Goal: Register for event/course

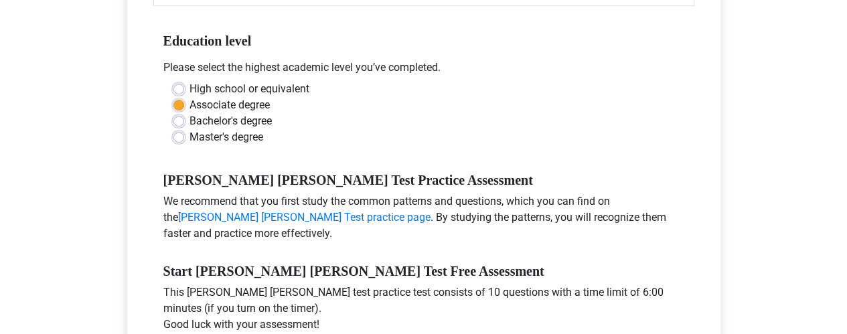
scroll to position [386, 0]
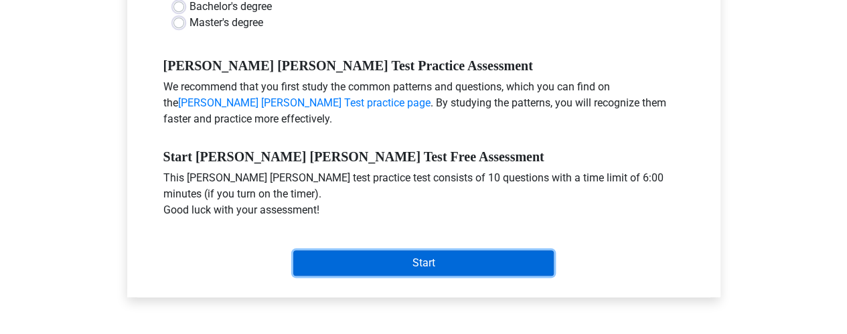
click at [452, 250] on input "Start" at bounding box center [423, 262] width 261 height 25
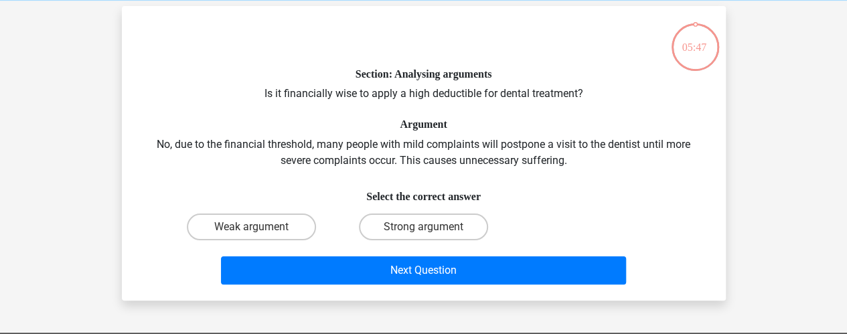
scroll to position [57, 0]
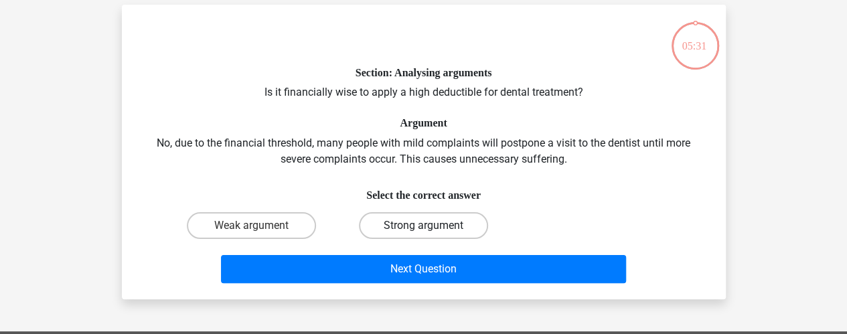
click at [388, 223] on label "Strong argument" at bounding box center [423, 225] width 129 height 27
click at [423, 226] on input "Strong argument" at bounding box center [427, 230] width 9 height 9
radio input "true"
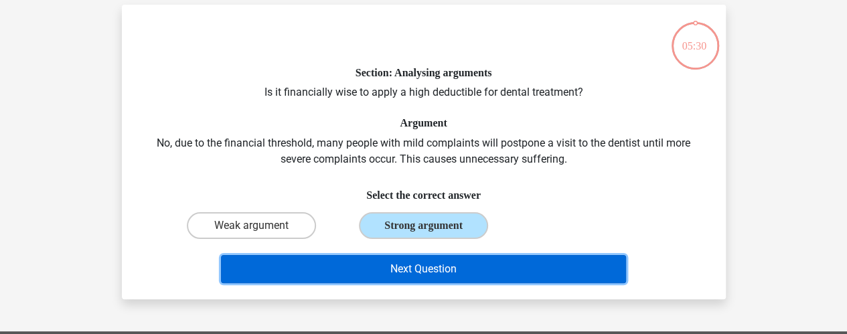
click at [395, 266] on button "Next Question" at bounding box center [423, 269] width 405 height 28
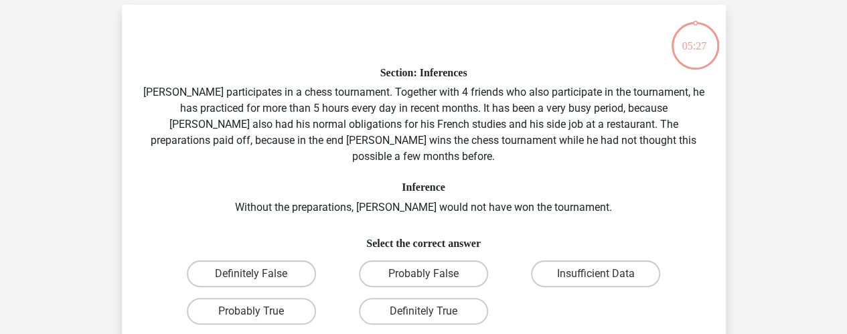
scroll to position [62, 0]
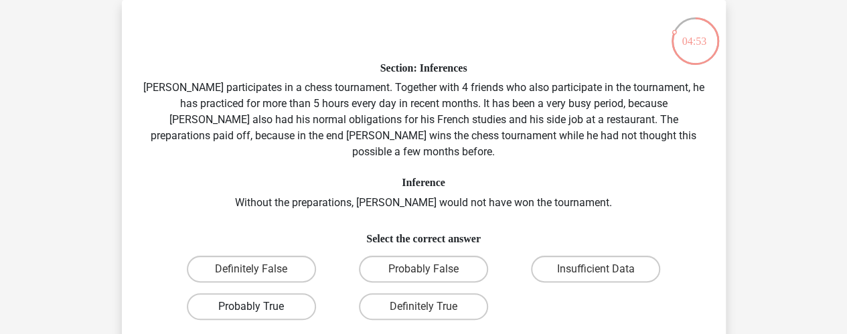
click at [295, 293] on label "Probably True" at bounding box center [251, 306] width 129 height 27
click at [260, 307] on input "Probably True" at bounding box center [255, 311] width 9 height 9
radio input "true"
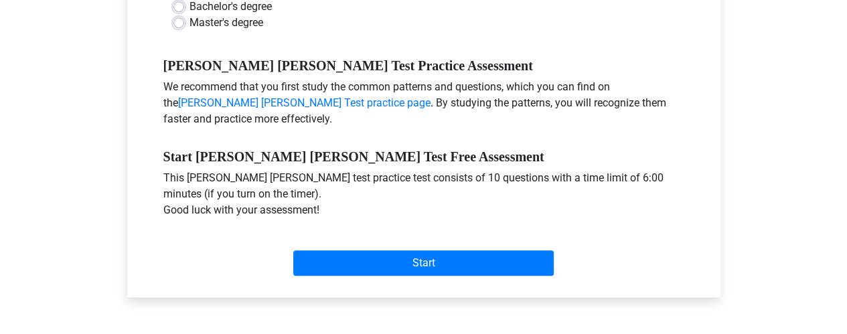
scroll to position [386, 0]
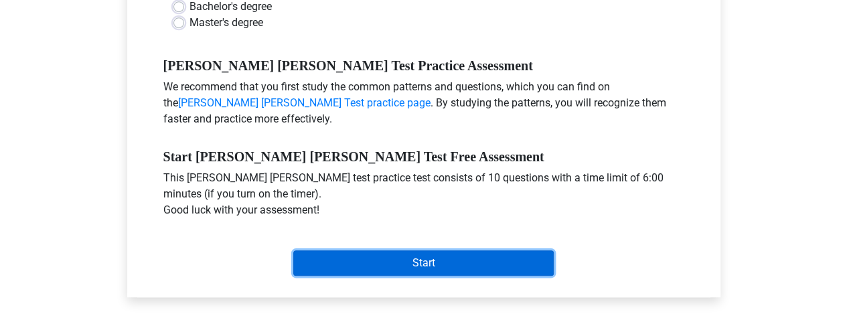
click at [401, 251] on input "Start" at bounding box center [423, 262] width 261 height 25
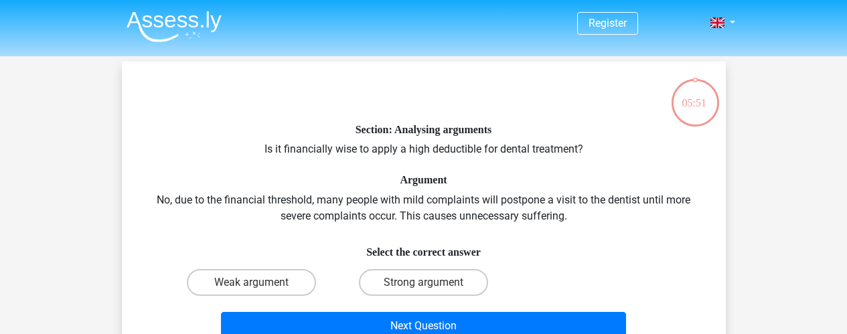
scroll to position [50, 0]
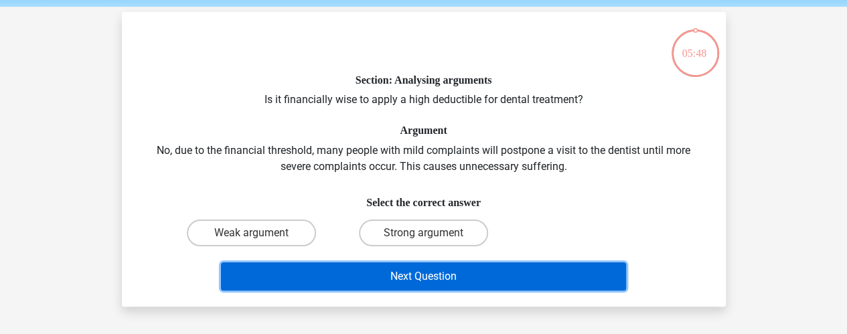
click at [409, 263] on button "Next Question" at bounding box center [423, 277] width 405 height 28
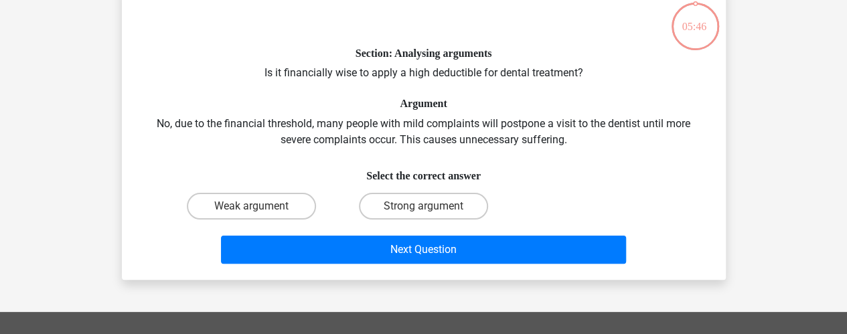
click at [409, 229] on div "Next Question" at bounding box center [423, 247] width 561 height 44
click at [397, 202] on label "Strong argument" at bounding box center [423, 206] width 129 height 27
click at [423, 206] on input "Strong argument" at bounding box center [427, 210] width 9 height 9
radio input "true"
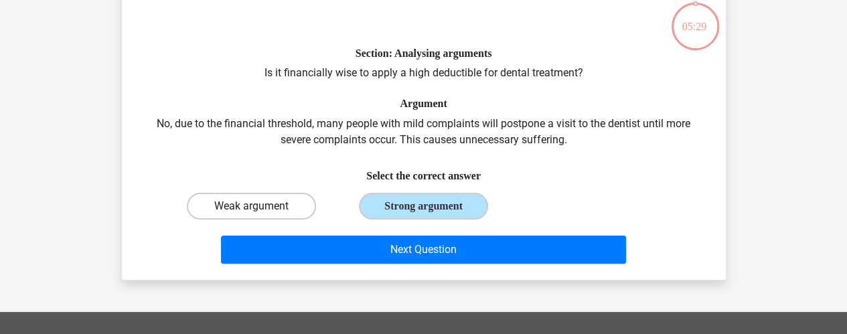
click at [259, 200] on label "Weak argument" at bounding box center [251, 206] width 129 height 27
click at [259, 206] on input "Weak argument" at bounding box center [255, 210] width 9 height 9
radio input "true"
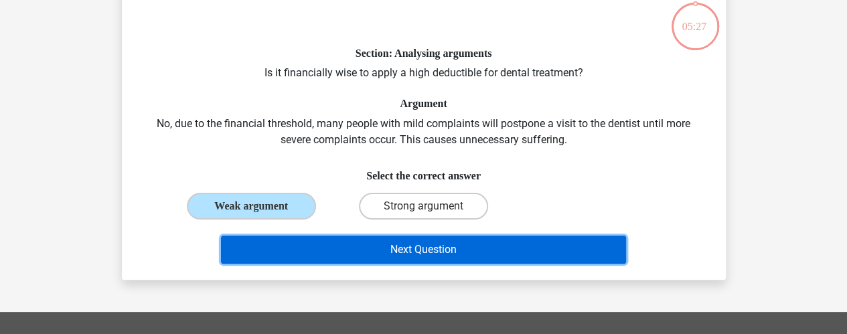
click at [327, 255] on button "Next Question" at bounding box center [423, 250] width 405 height 28
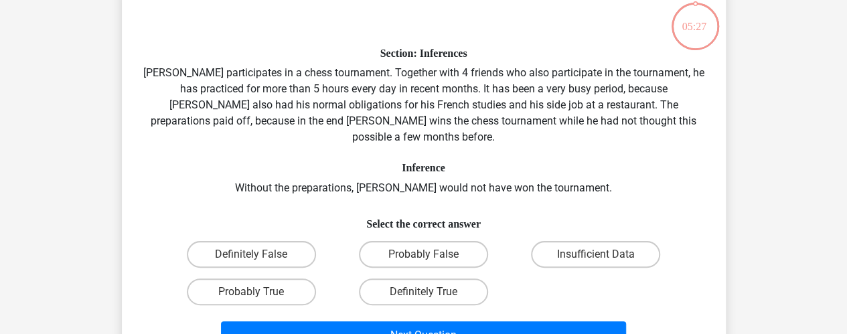
scroll to position [62, 0]
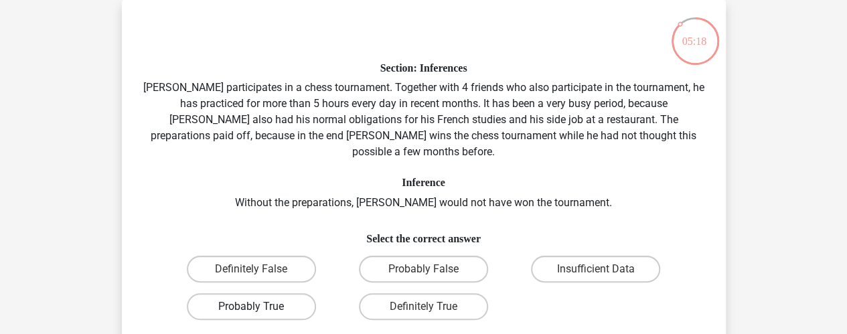
click at [277, 298] on label "Probably True" at bounding box center [251, 306] width 129 height 27
click at [260, 307] on input "Probably True" at bounding box center [255, 311] width 9 height 9
radio input "true"
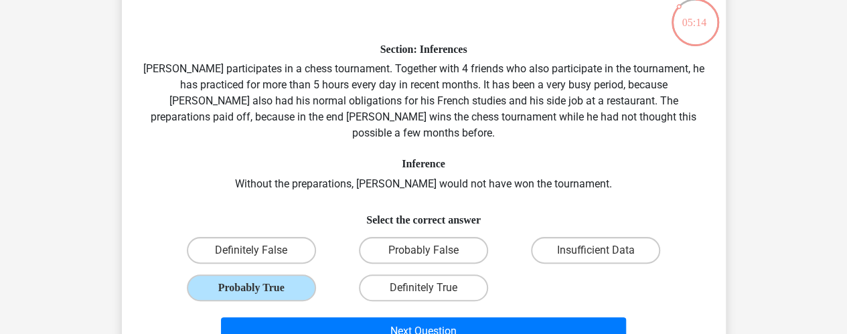
scroll to position [96, 0]
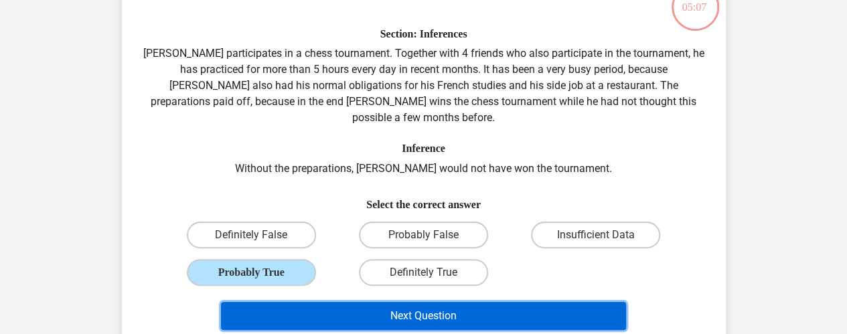
click at [494, 305] on button "Next Question" at bounding box center [423, 316] width 405 height 28
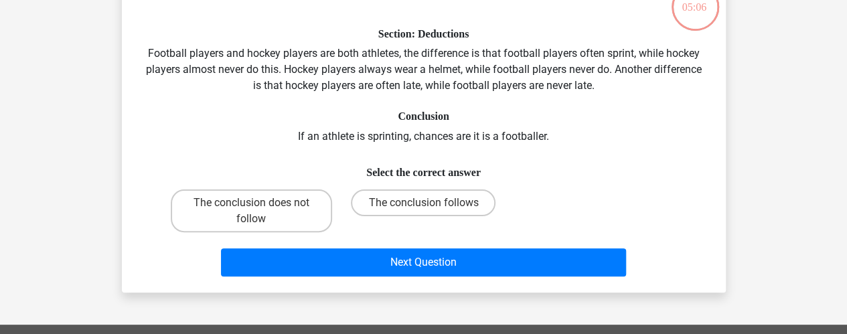
scroll to position [62, 0]
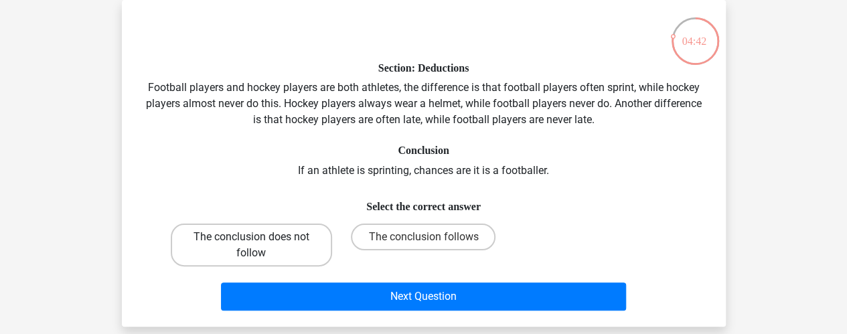
click at [300, 253] on label "The conclusion does not follow" at bounding box center [251, 245] width 161 height 43
click at [260, 246] on input "The conclusion does not follow" at bounding box center [255, 241] width 9 height 9
radio input "true"
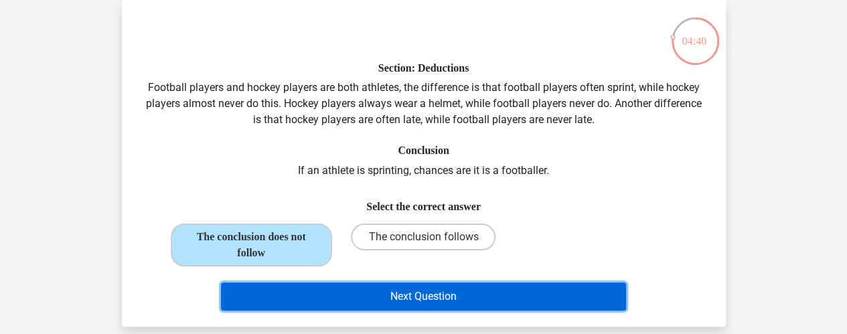
click at [369, 297] on button "Next Question" at bounding box center [423, 297] width 405 height 28
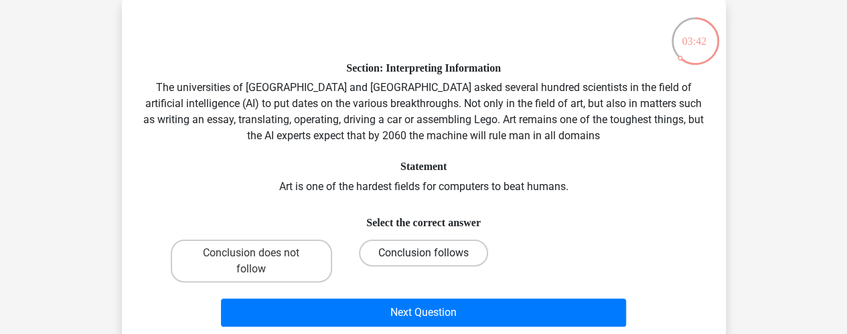
click at [418, 247] on label "Conclusion follows" at bounding box center [423, 253] width 129 height 27
click at [423, 253] on input "Conclusion follows" at bounding box center [427, 257] width 9 height 9
radio input "true"
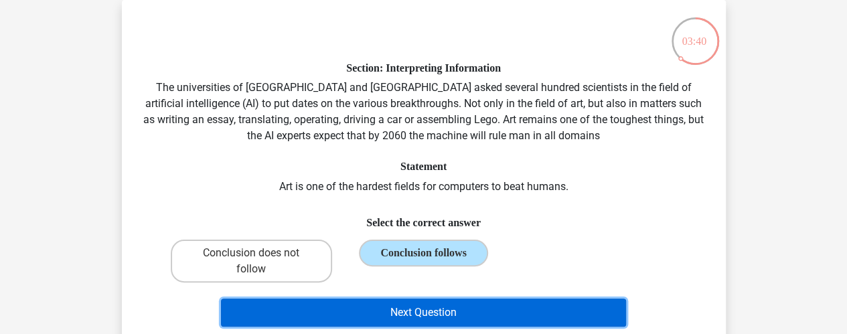
click at [435, 310] on button "Next Question" at bounding box center [423, 313] width 405 height 28
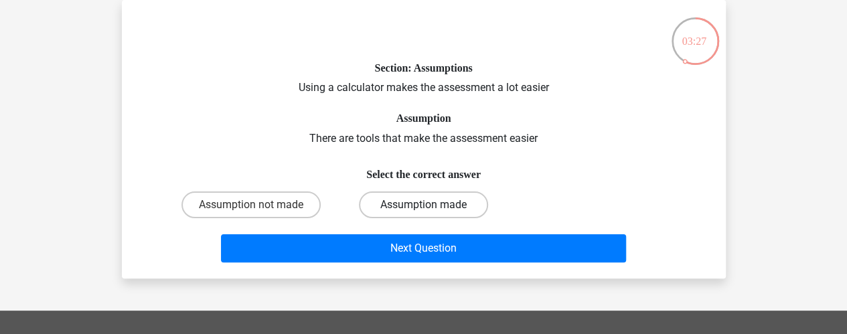
click at [395, 194] on label "Assumption made" at bounding box center [423, 205] width 129 height 27
click at [423, 205] on input "Assumption made" at bounding box center [427, 209] width 9 height 9
radio input "true"
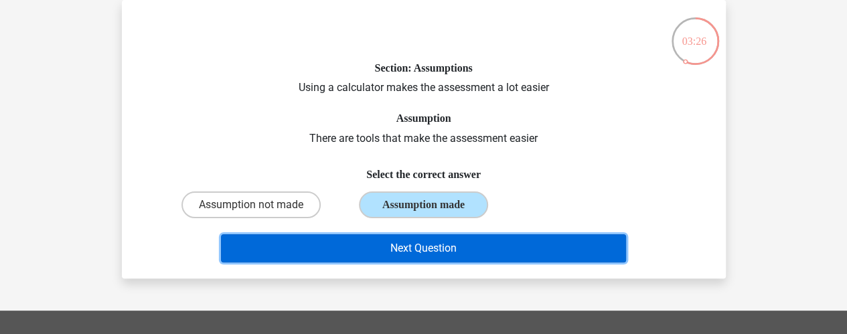
click at [414, 240] on button "Next Question" at bounding box center [423, 248] width 405 height 28
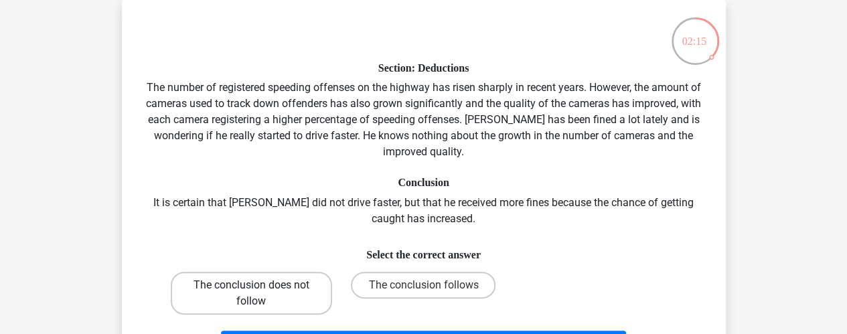
click at [291, 290] on label "The conclusion does not follow" at bounding box center [251, 293] width 161 height 43
click at [260, 290] on input "The conclusion does not follow" at bounding box center [255, 289] width 9 height 9
radio input "true"
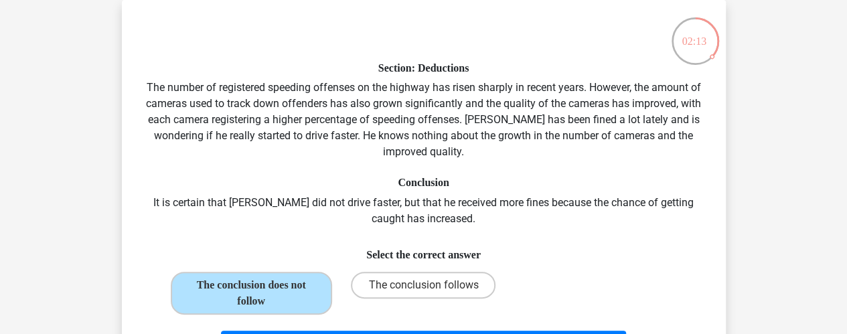
scroll to position [354, 0]
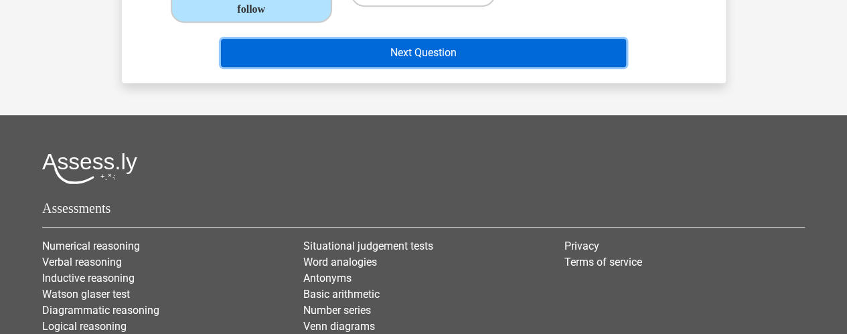
click at [528, 53] on button "Next Question" at bounding box center [423, 53] width 405 height 28
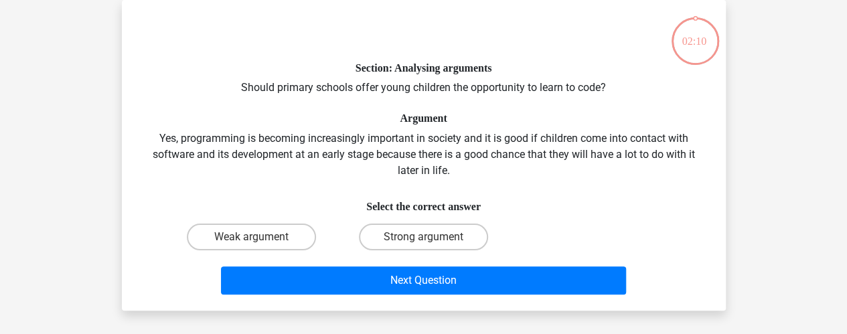
scroll to position [62, 0]
click at [407, 231] on label "Strong argument" at bounding box center [423, 237] width 129 height 27
click at [423, 237] on input "Strong argument" at bounding box center [427, 241] width 9 height 9
radio input "true"
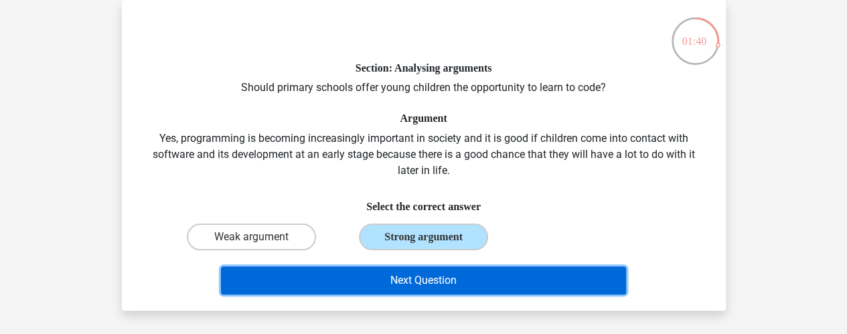
click at [421, 278] on button "Next Question" at bounding box center [423, 281] width 405 height 28
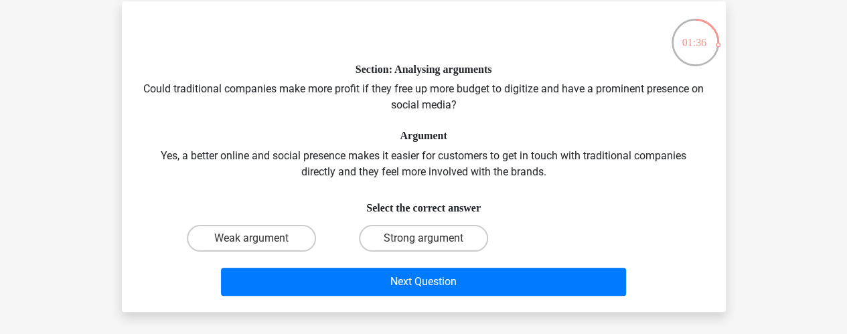
scroll to position [70, 0]
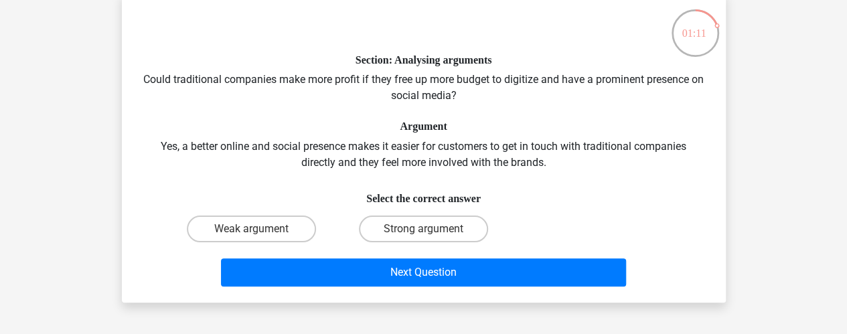
drag, startPoint x: 226, startPoint y: 230, endPoint x: 301, endPoint y: 250, distance: 78.3
click at [301, 250] on div "Section: Analysing arguments Could traditional companies make more profit if th…" at bounding box center [423, 147] width 593 height 289
click at [307, 224] on label "Weak argument" at bounding box center [251, 229] width 129 height 27
click at [260, 229] on input "Weak argument" at bounding box center [255, 233] width 9 height 9
radio input "true"
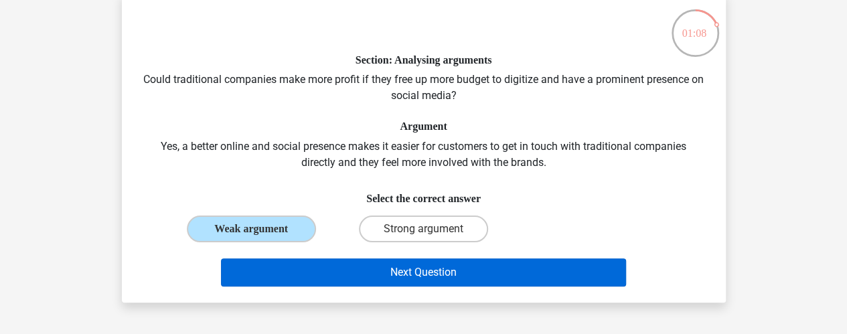
drag, startPoint x: 389, startPoint y: 288, endPoint x: 389, endPoint y: 281, distance: 7.4
click at [389, 281] on div "Next Question" at bounding box center [423, 275] width 517 height 33
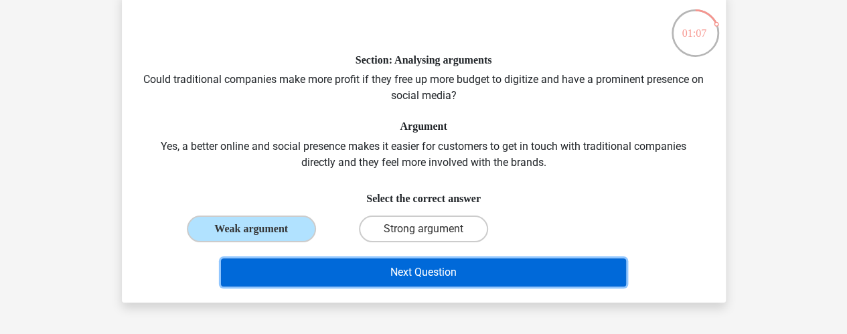
click at [389, 281] on button "Next Question" at bounding box center [423, 273] width 405 height 28
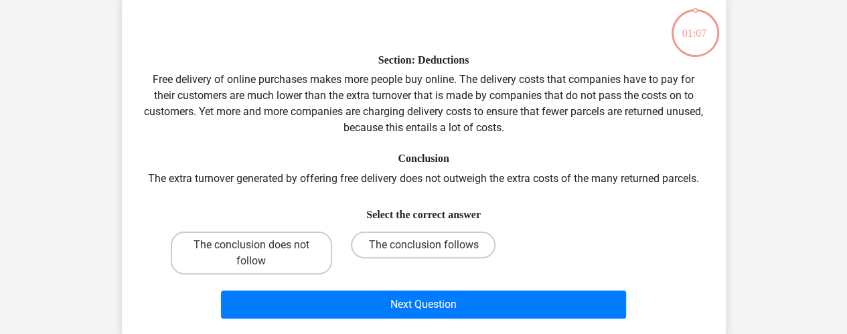
scroll to position [62, 0]
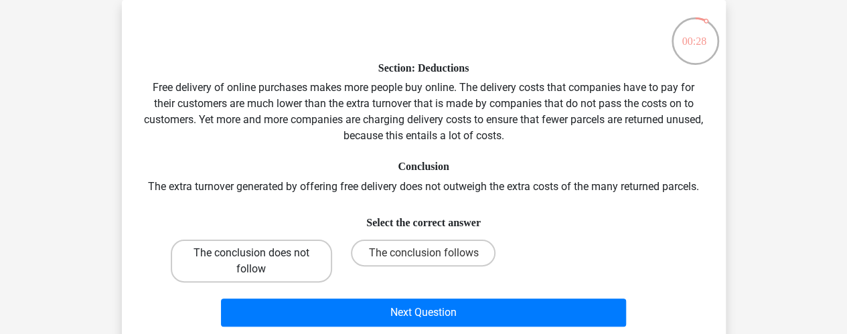
click at [277, 254] on label "The conclusion does not follow" at bounding box center [251, 261] width 161 height 43
click at [260, 254] on input "The conclusion does not follow" at bounding box center [255, 257] width 9 height 9
radio input "true"
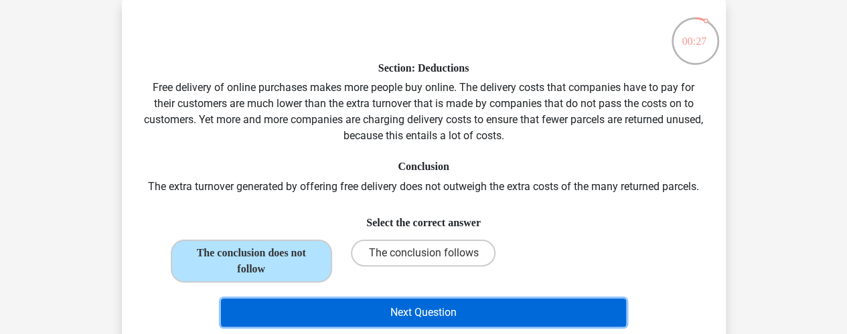
click at [372, 301] on button "Next Question" at bounding box center [423, 313] width 405 height 28
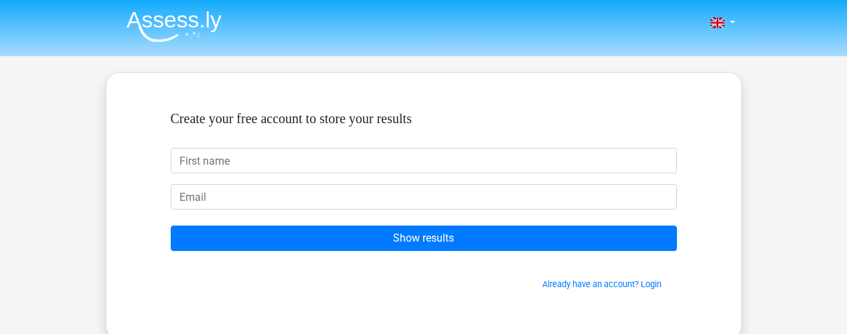
click at [287, 165] on input "text" at bounding box center [424, 160] width 506 height 25
click at [262, 183] on form "Create your free account to store your results pa Show results Already have an …" at bounding box center [424, 201] width 506 height 180
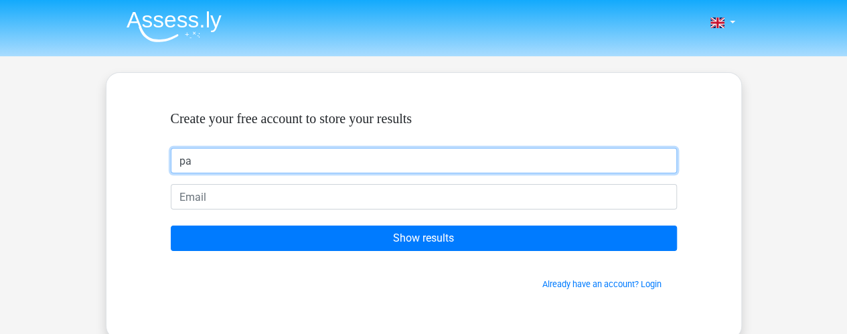
click at [224, 153] on input "pa" at bounding box center [424, 160] width 506 height 25
type input "[PERSON_NAME]"
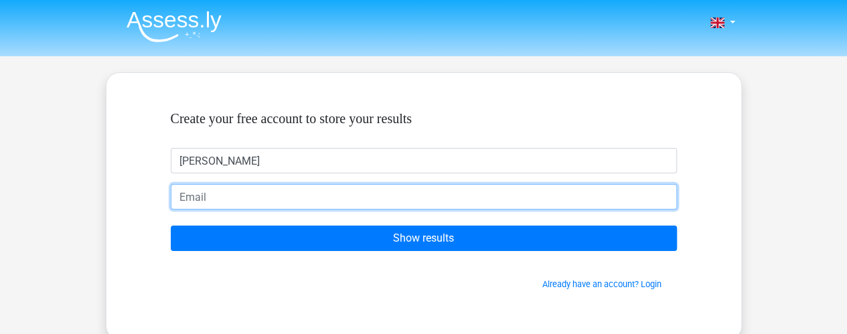
click at [222, 191] on input "email" at bounding box center [424, 196] width 506 height 25
type input "[EMAIL_ADDRESS][DOMAIN_NAME]"
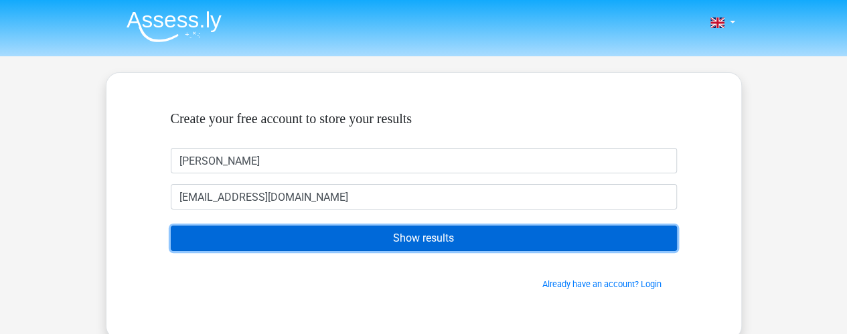
click at [356, 235] on input "Show results" at bounding box center [424, 238] width 506 height 25
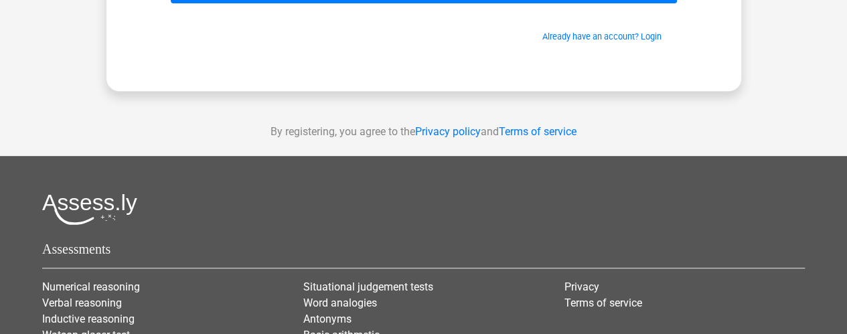
scroll to position [37, 0]
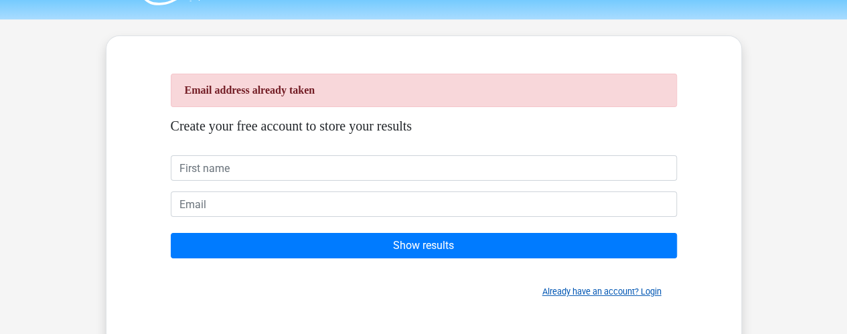
click at [650, 288] on link "Already have an account? Login" at bounding box center [602, 292] width 119 height 10
